Goal: Information Seeking & Learning: Learn about a topic

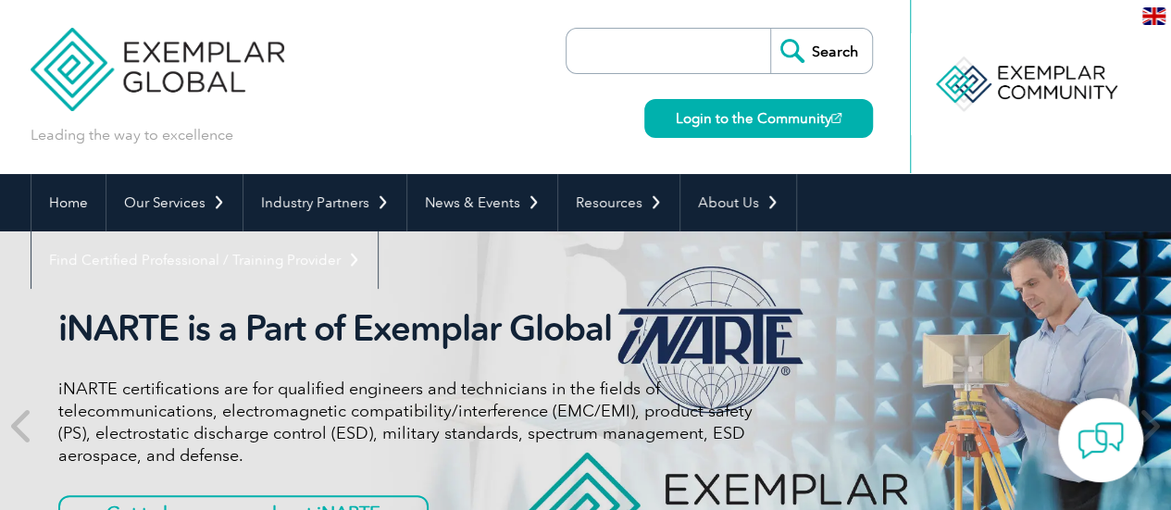
click at [687, 46] on input "search" at bounding box center [673, 51] width 194 height 44
type input "AI"
click at [833, 58] on input "Search" at bounding box center [821, 51] width 102 height 44
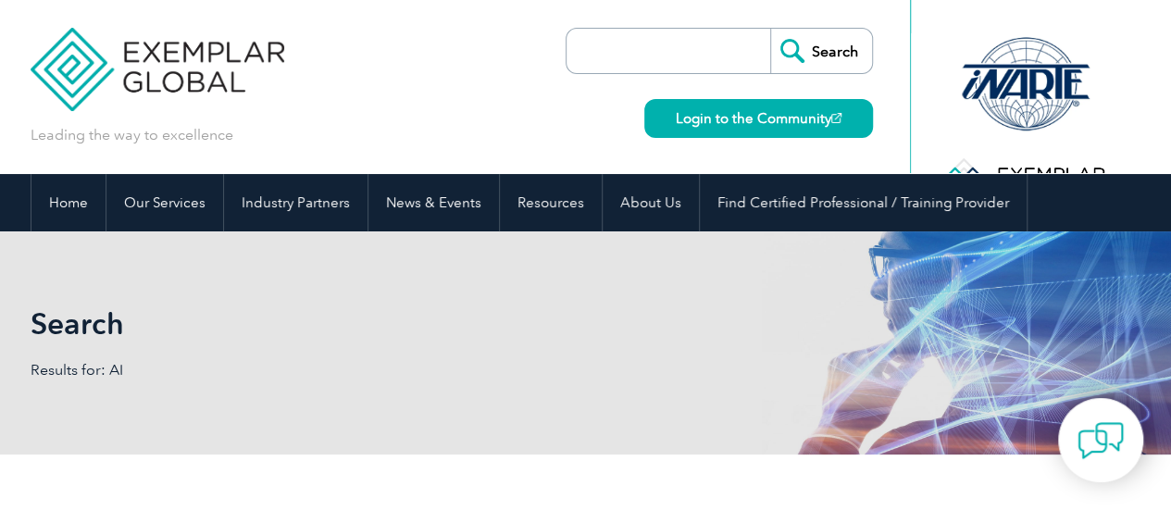
click at [632, 62] on input "search" at bounding box center [673, 51] width 194 height 44
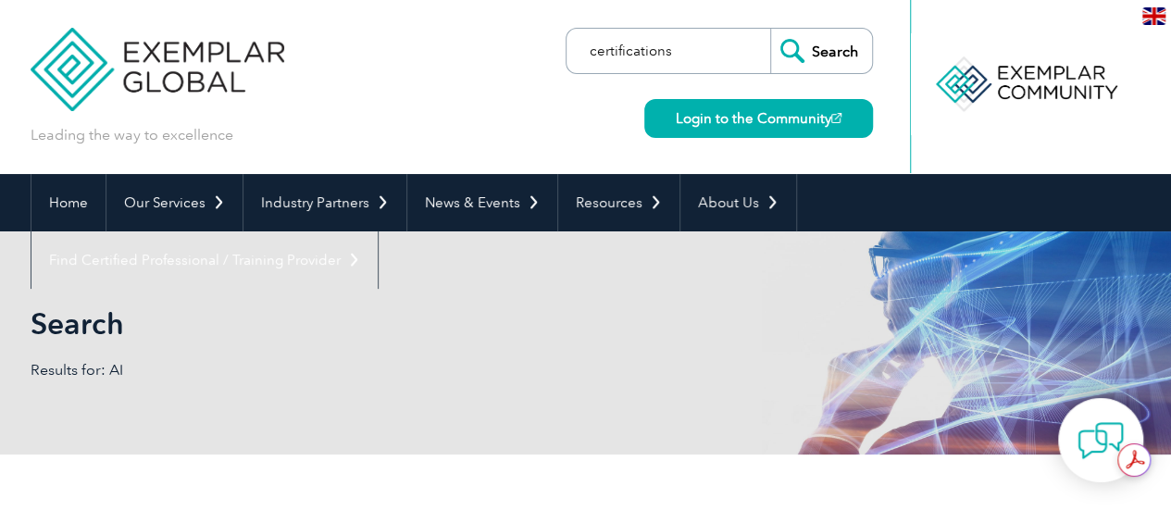
type input "certifications"
click at [770, 29] on input "Search" at bounding box center [821, 51] width 102 height 44
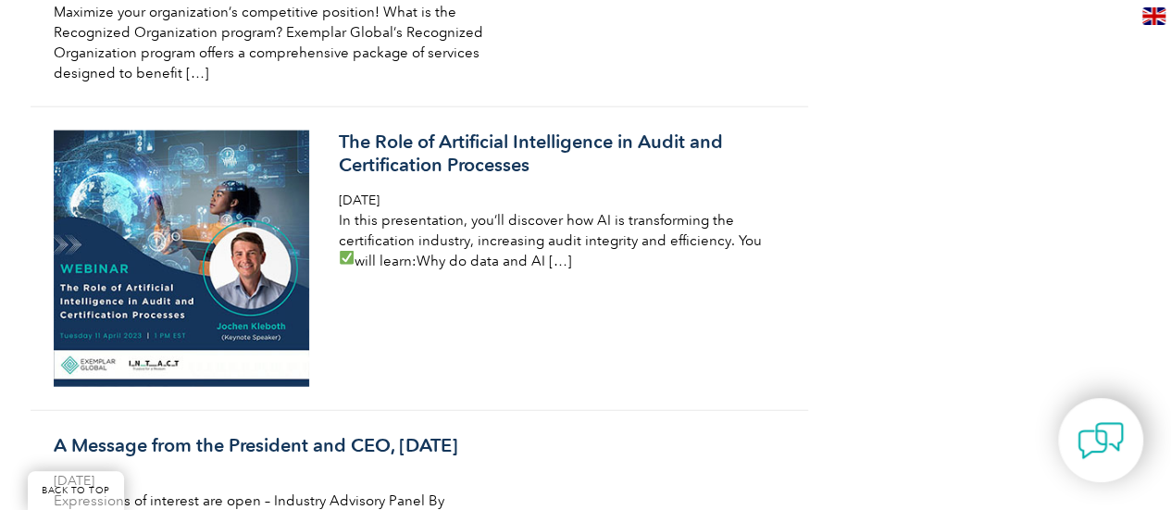
scroll to position [9164, 0]
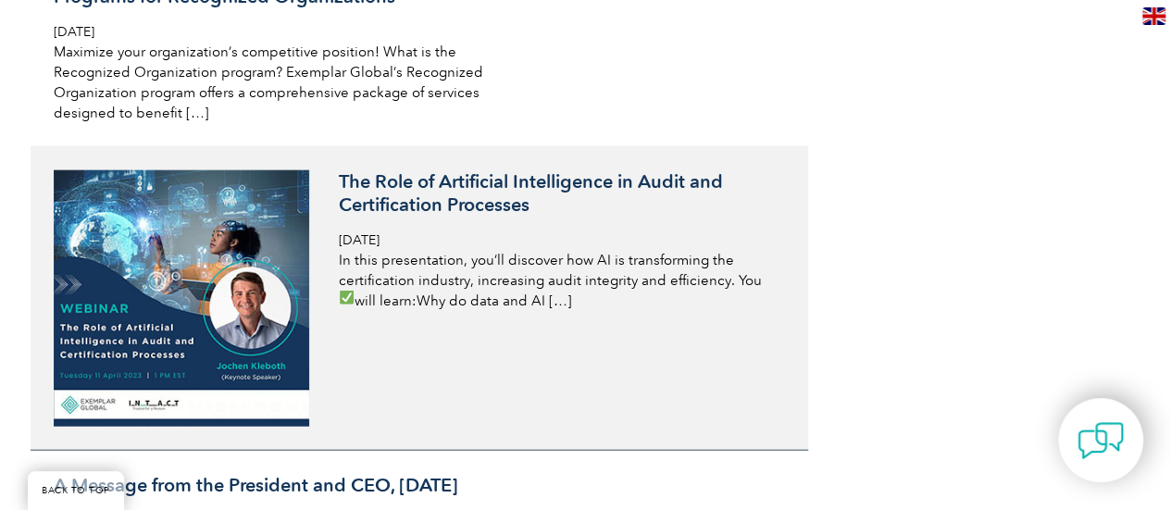
click at [468, 201] on h3 "The Role of Artificial Intelligence in Audit and Certification Processes" at bounding box center [558, 193] width 439 height 46
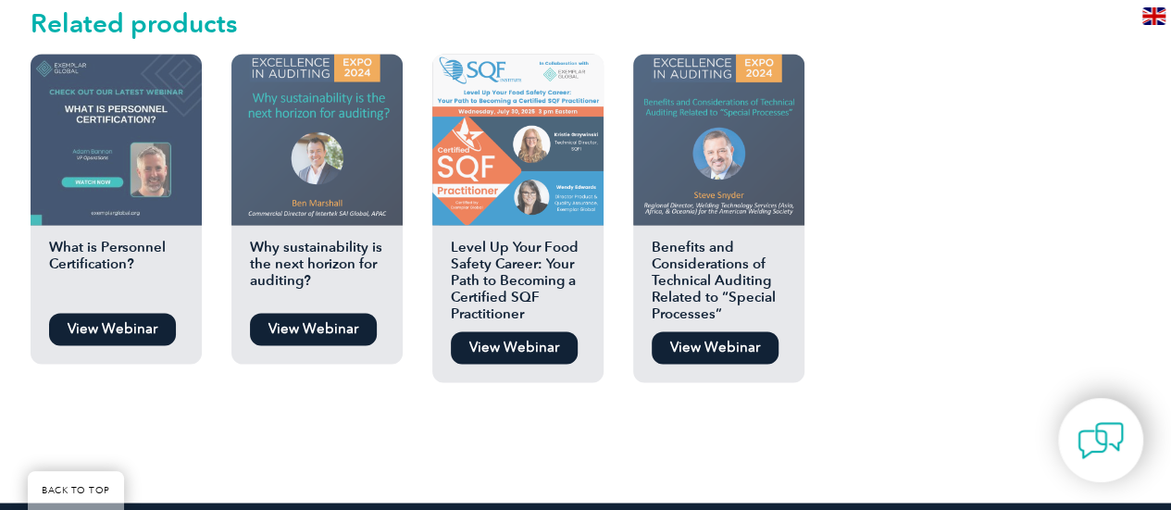
scroll to position [1574, 0]
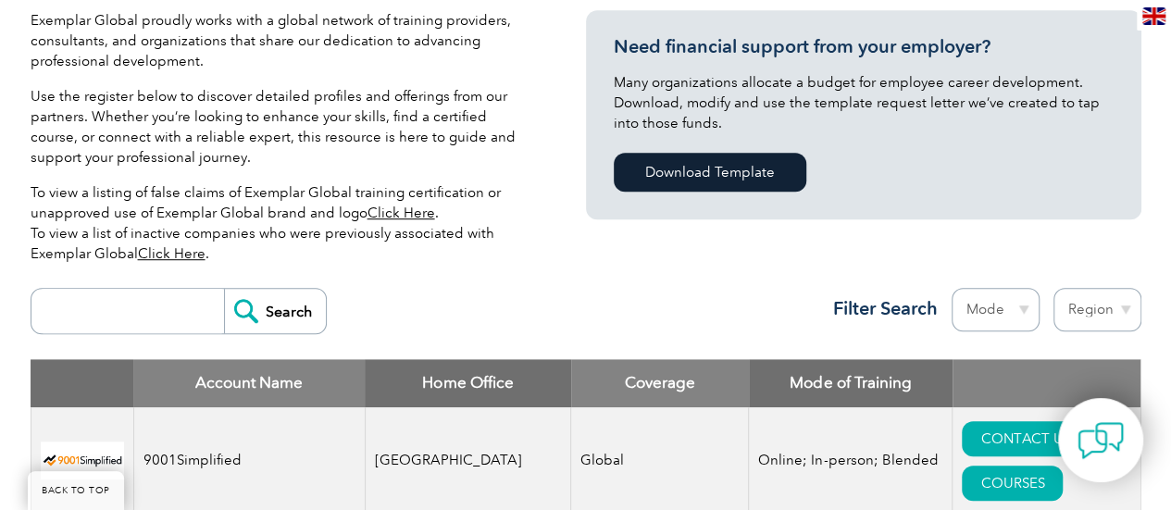
scroll to position [555, 0]
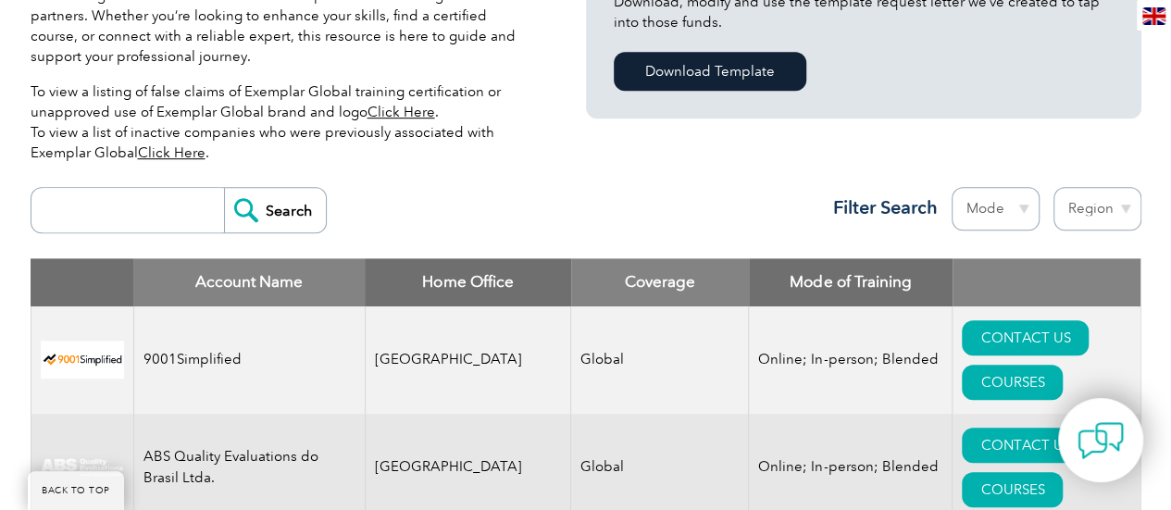
click at [158, 209] on input "search" at bounding box center [132, 210] width 183 height 44
type input "ASIA"
click at [224, 188] on input "Search" at bounding box center [275, 210] width 102 height 44
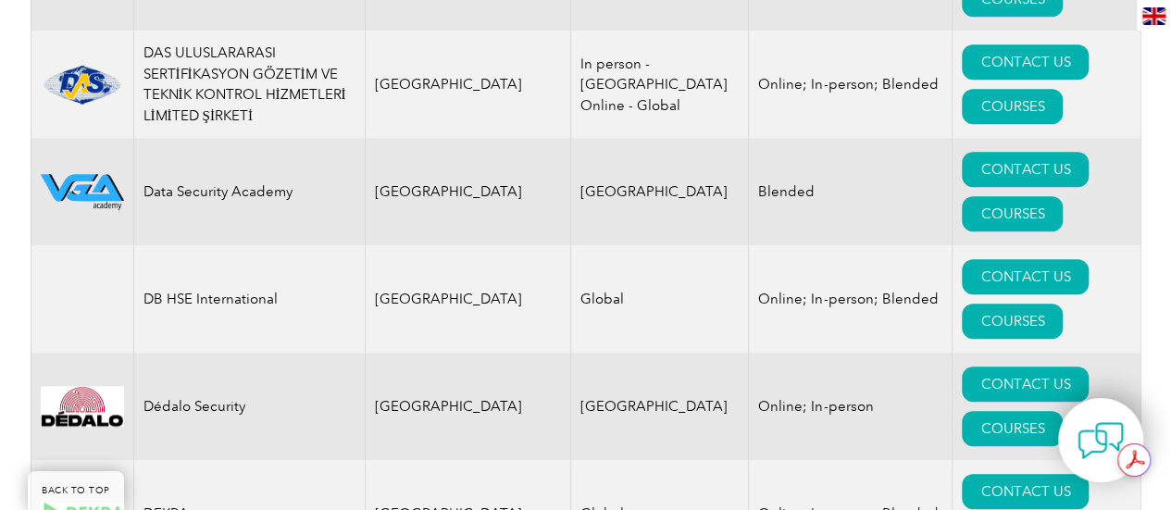
scroll to position [0, 0]
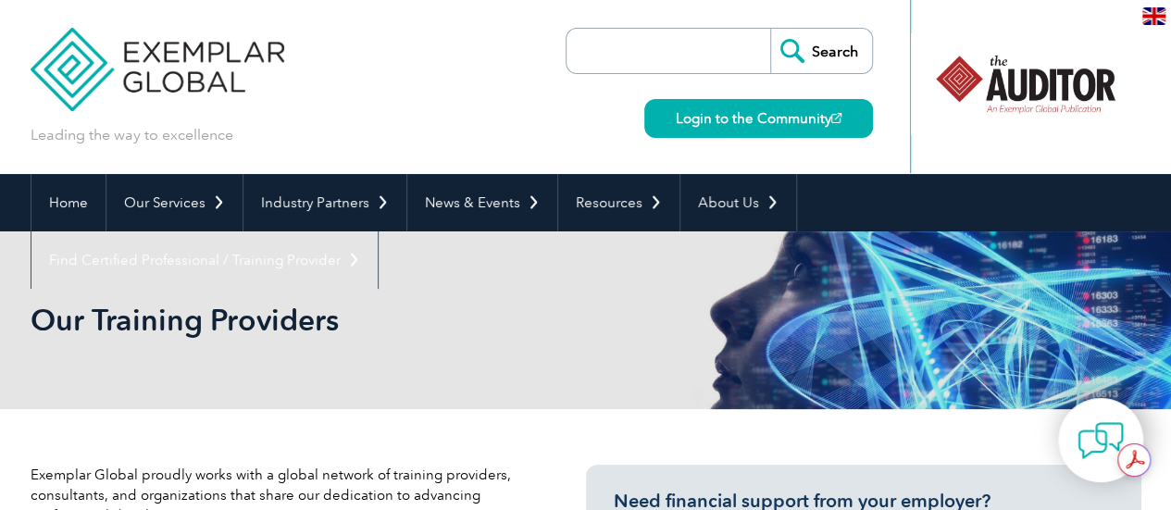
click at [640, 56] on input "search" at bounding box center [673, 51] width 194 height 44
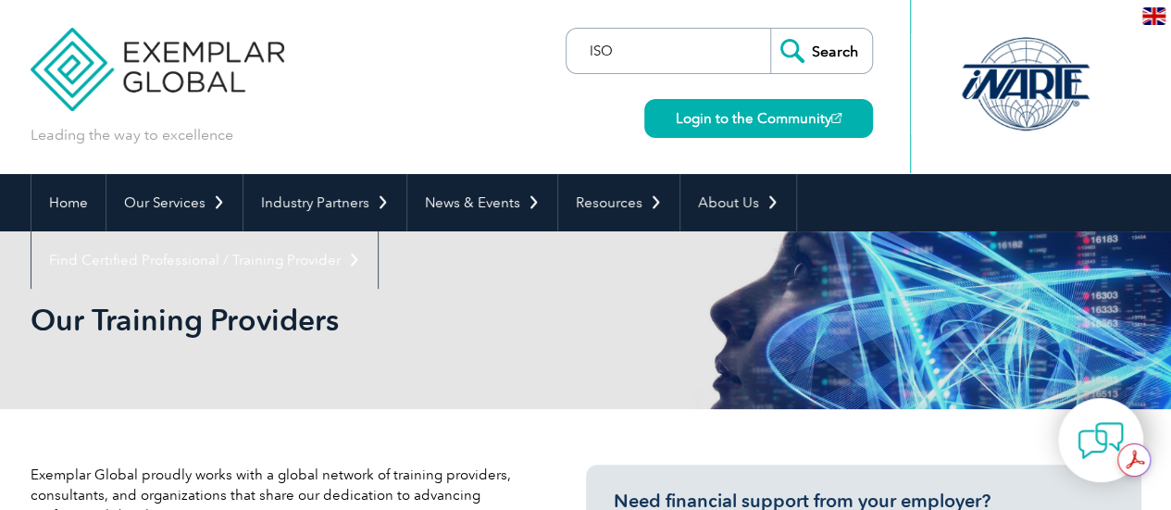
type input "ISO"
click at [770, 29] on input "Search" at bounding box center [821, 51] width 102 height 44
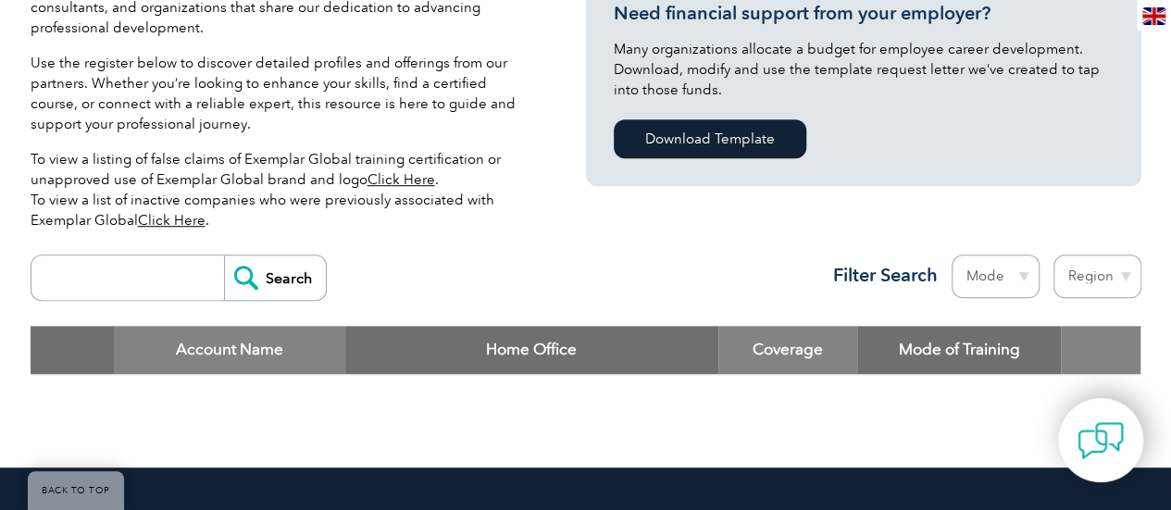
scroll to position [463, 0]
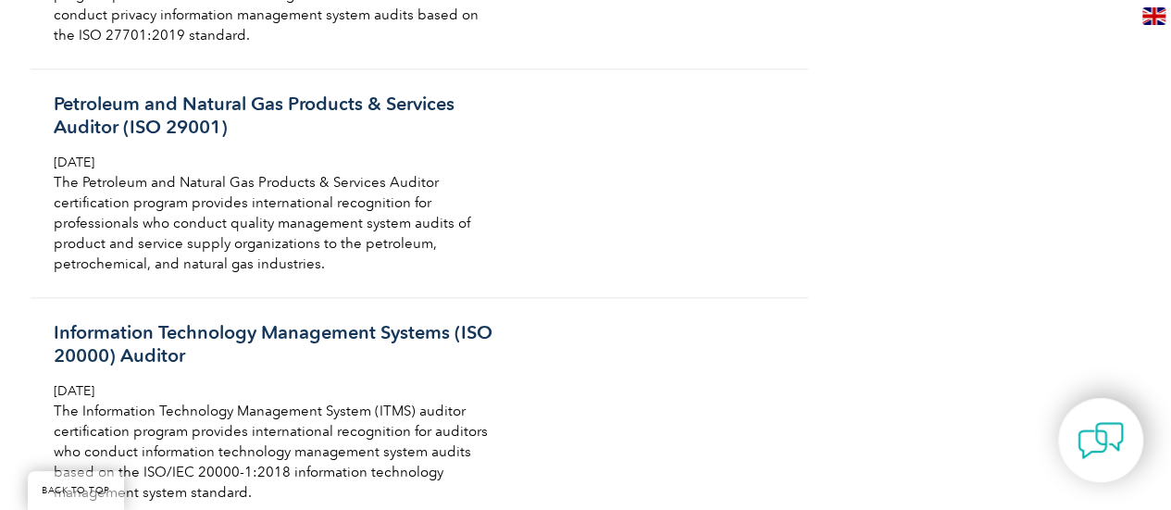
scroll to position [4721, 0]
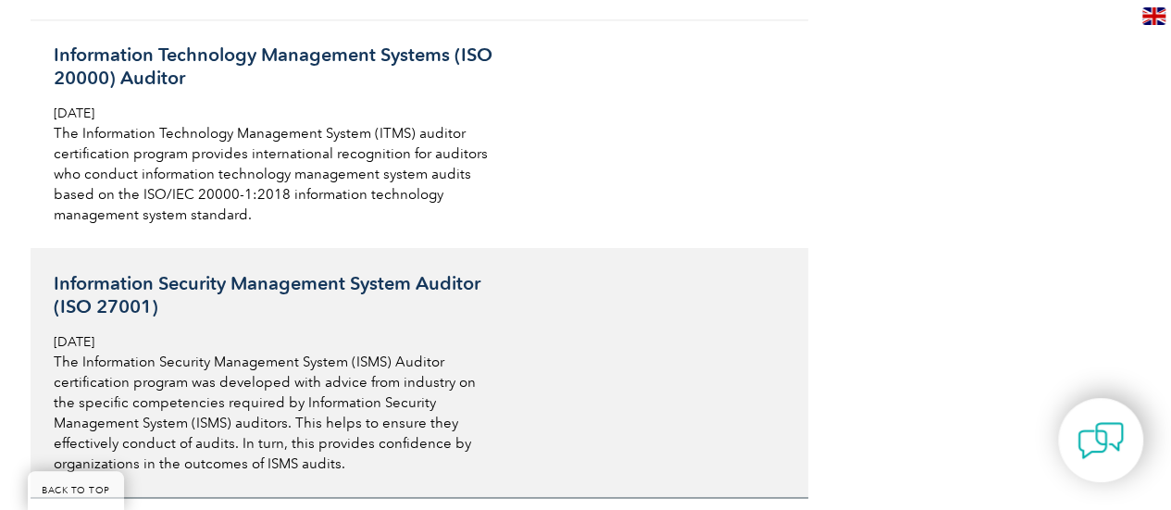
click at [442, 272] on h3 "Information Security Management System Auditor (ISO 27001)" at bounding box center [273, 295] width 439 height 46
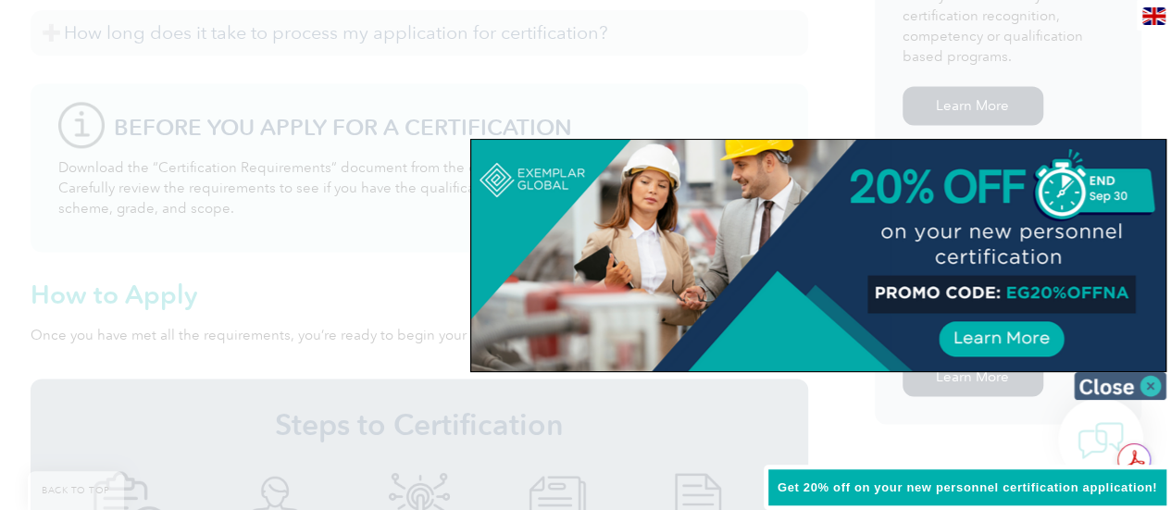
click at [1151, 390] on img at bounding box center [1120, 386] width 93 height 28
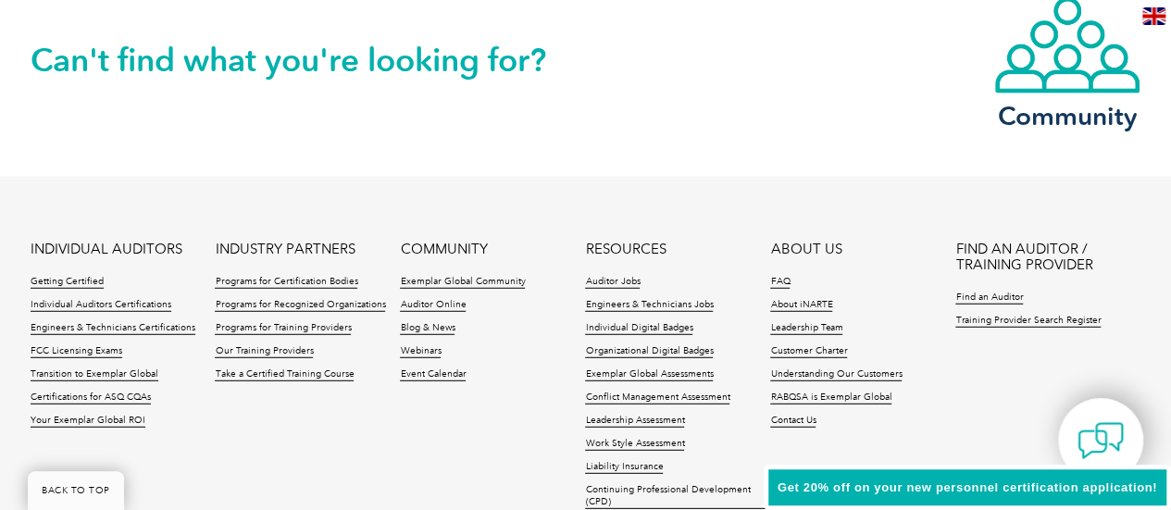
scroll to position [2479, 0]
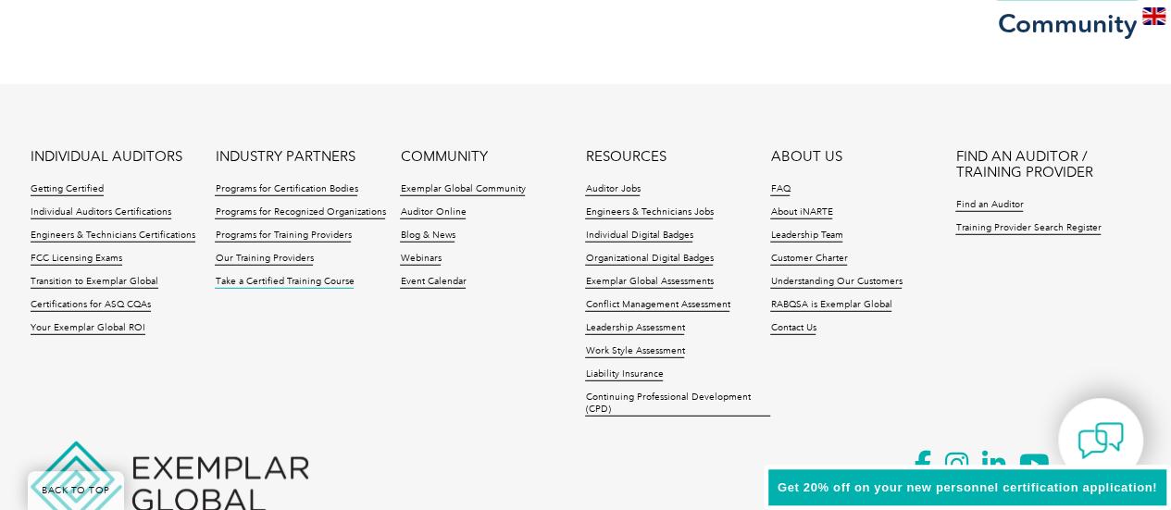
click at [288, 281] on link "Take a Certified Training Course" at bounding box center [284, 282] width 139 height 13
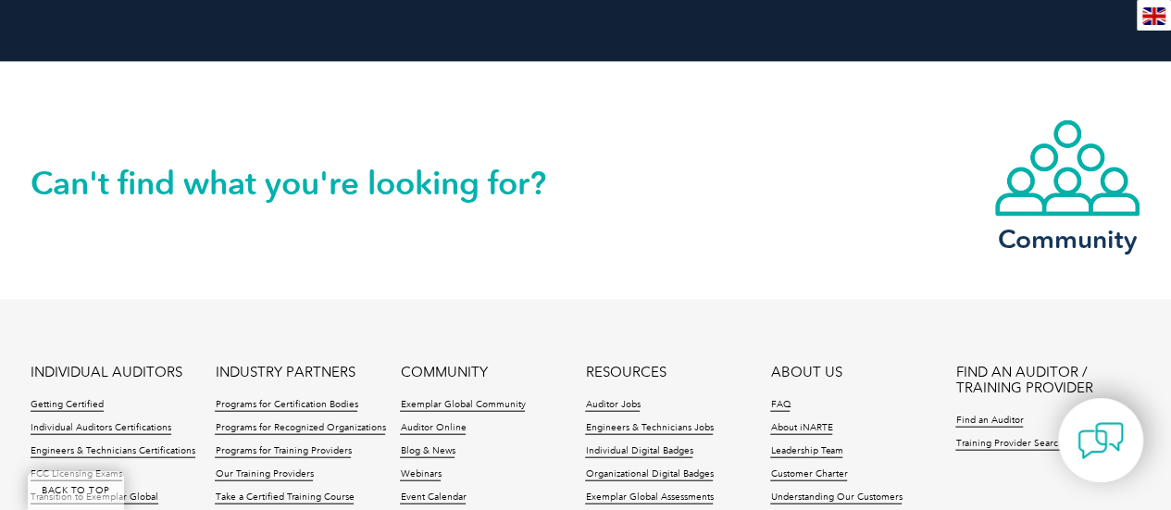
scroll to position [2213, 0]
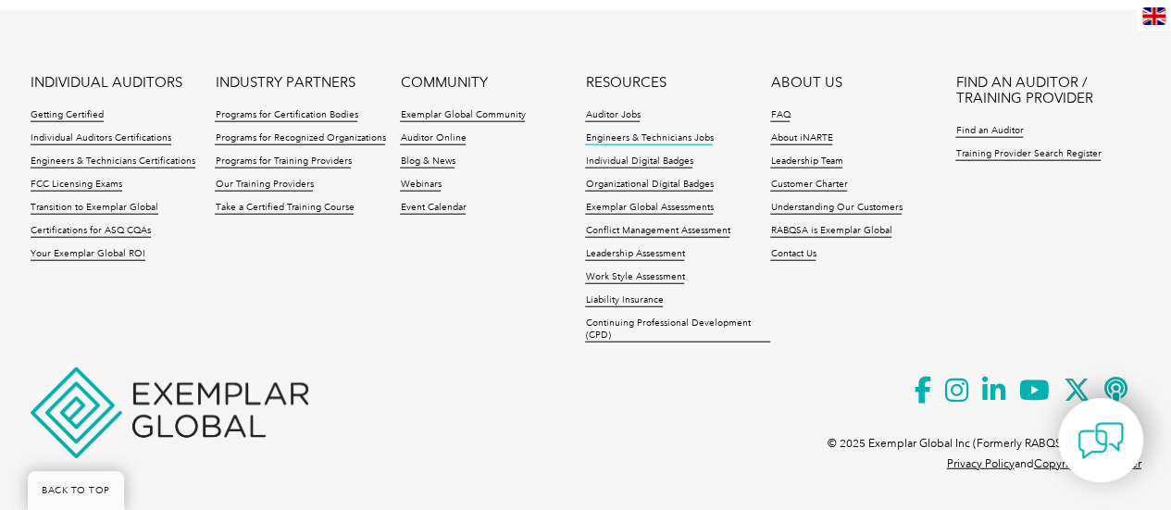
click at [669, 140] on link "Engineers & Technicians Jobs" at bounding box center [649, 138] width 128 height 13
click at [624, 116] on link "Auditor Jobs" at bounding box center [612, 115] width 55 height 13
